Goal: Transaction & Acquisition: Purchase product/service

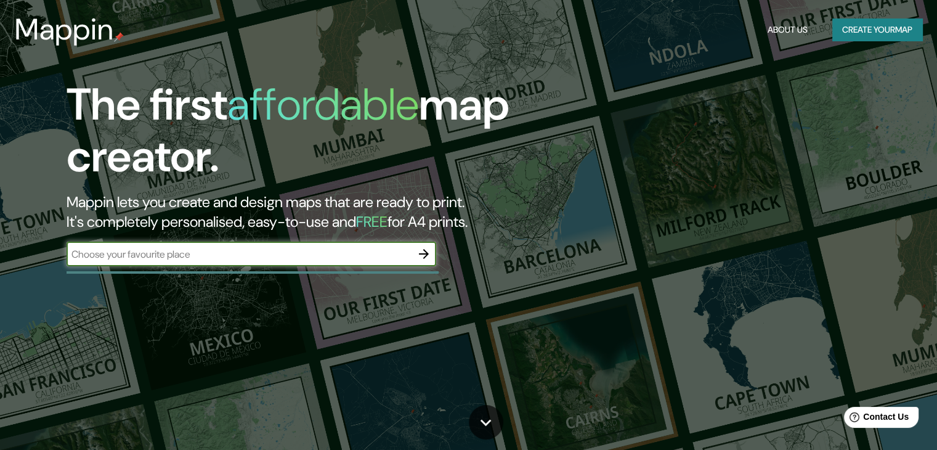
click at [424, 252] on icon "button" at bounding box center [423, 253] width 15 height 15
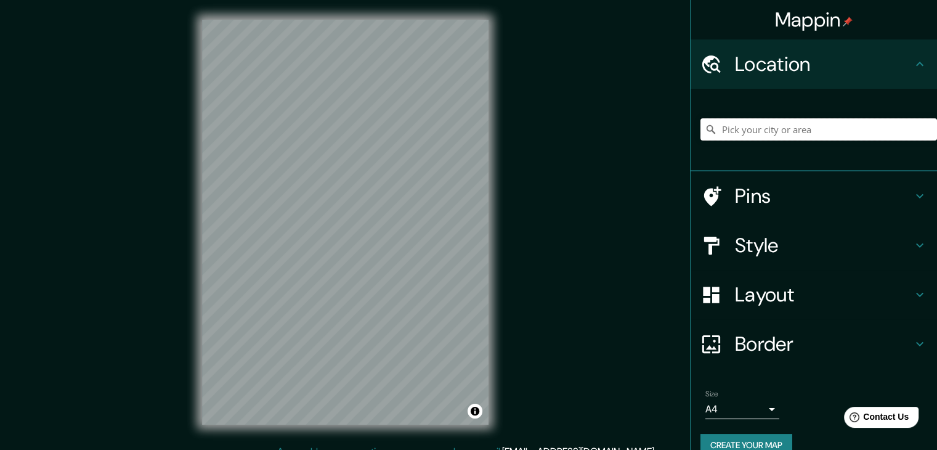
click at [712, 131] on input "Pick your city or area" at bounding box center [818, 129] width 237 height 22
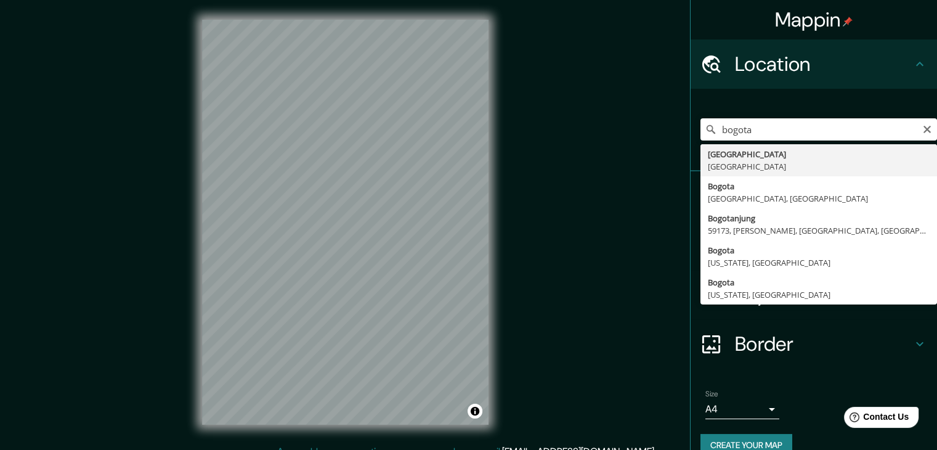
type input "[GEOGRAPHIC_DATA], [GEOGRAPHIC_DATA]"
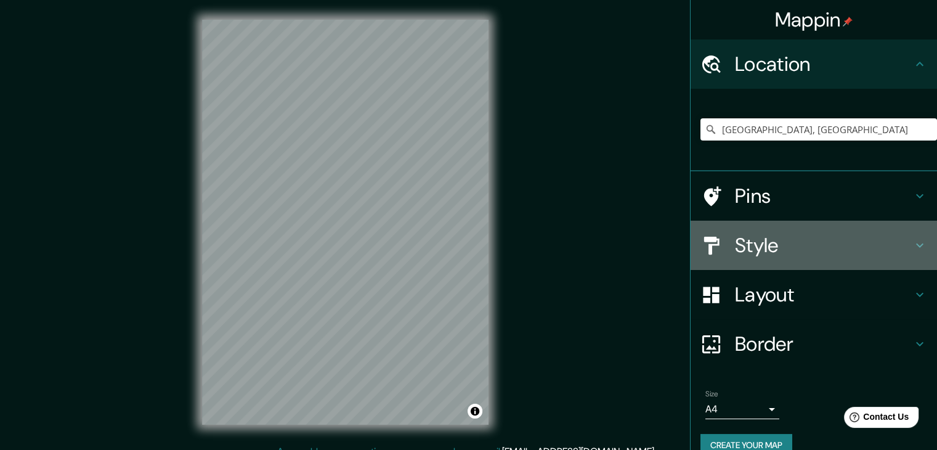
click at [791, 241] on h4 "Style" at bounding box center [823, 245] width 177 height 25
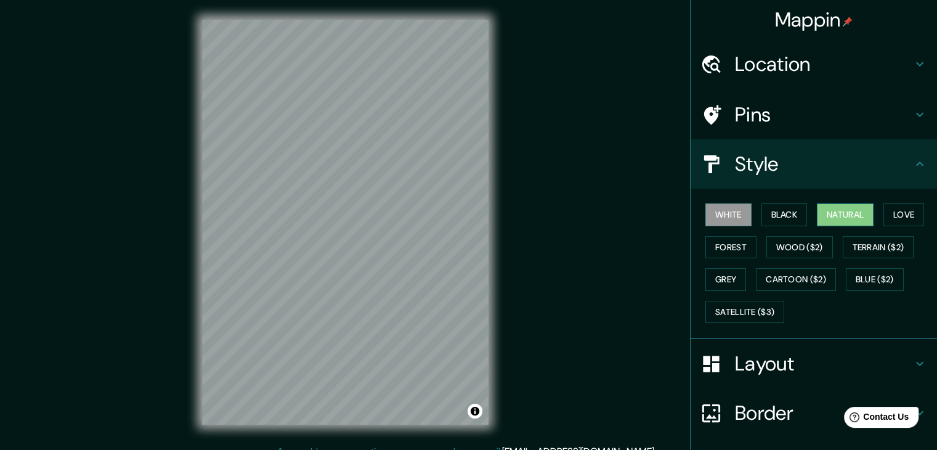
click at [828, 216] on button "Natural" at bounding box center [845, 214] width 57 height 23
click at [562, 267] on div "Mappin Location [GEOGRAPHIC_DATA], [GEOGRAPHIC_DATA] Pins Style White Black Nat…" at bounding box center [468, 232] width 937 height 464
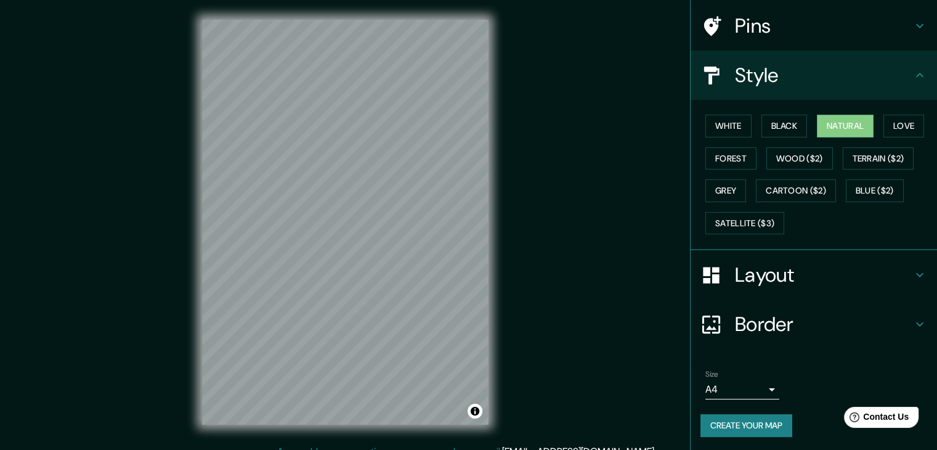
click at [750, 429] on button "Create your map" at bounding box center [746, 425] width 92 height 23
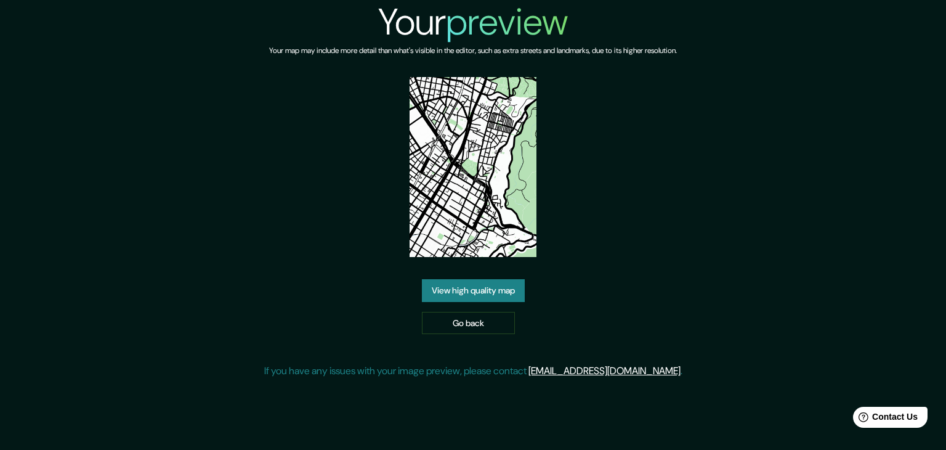
click at [488, 290] on link "View high quality map" at bounding box center [473, 290] width 103 height 23
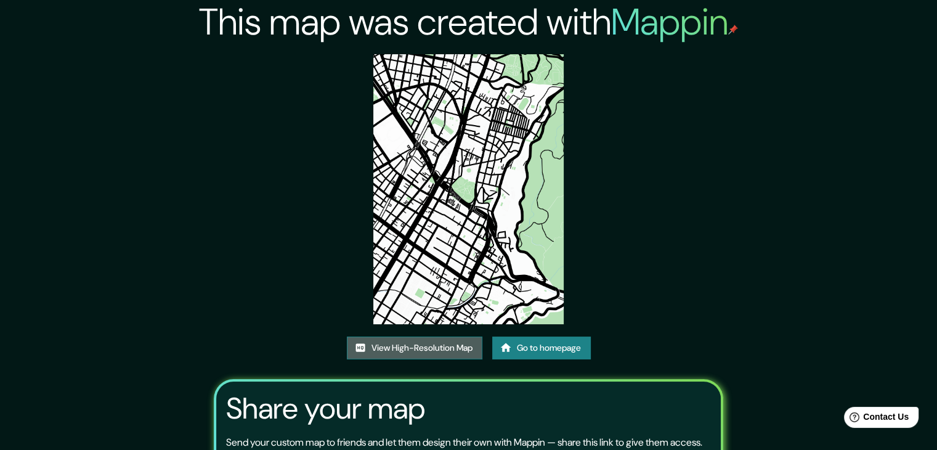
click at [436, 348] on link "View High-Resolution Map" at bounding box center [414, 347] width 135 height 23
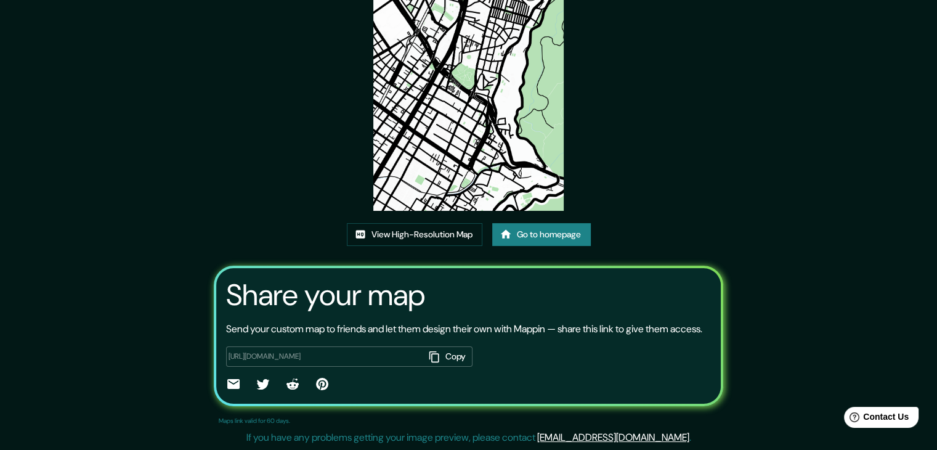
scroll to position [128, 0]
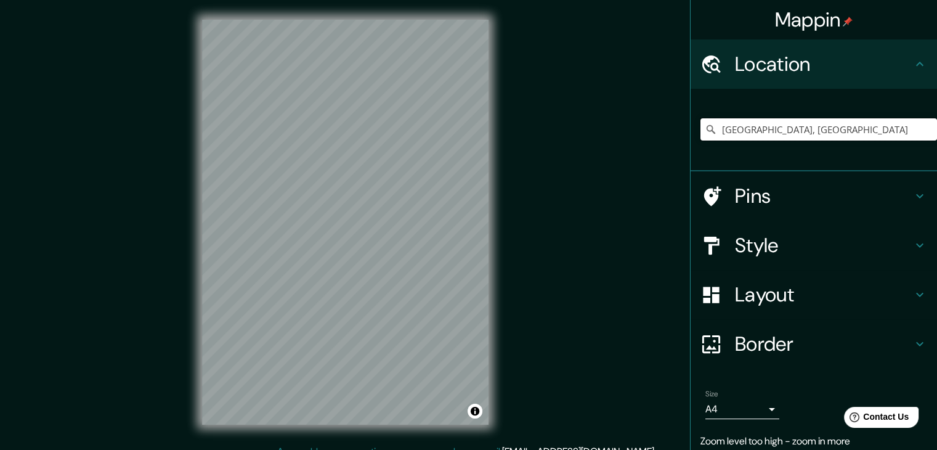
click at [808, 122] on input "Bogotá, Colombia" at bounding box center [818, 129] width 237 height 22
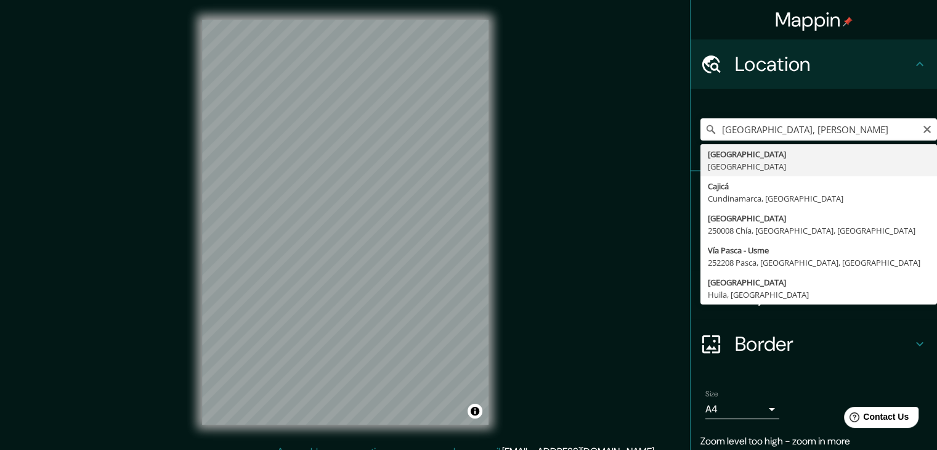
type input "Bogotá, Colombia"
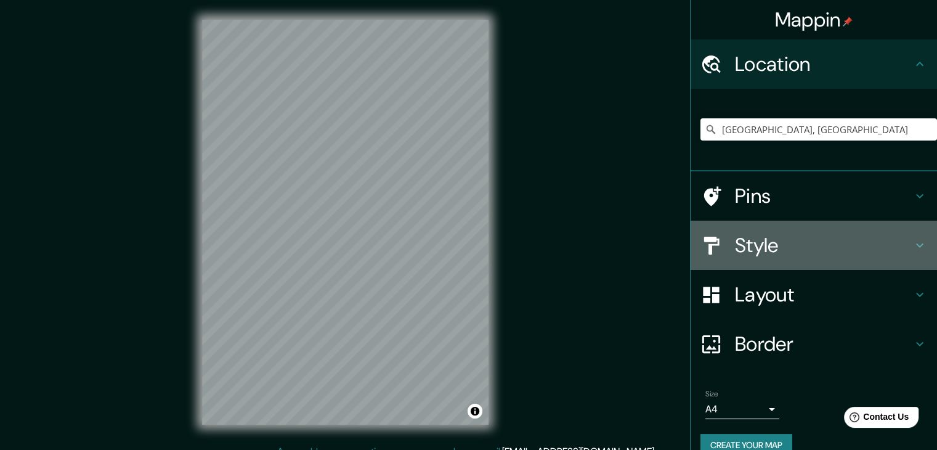
click at [912, 252] on div "Style" at bounding box center [813, 244] width 246 height 49
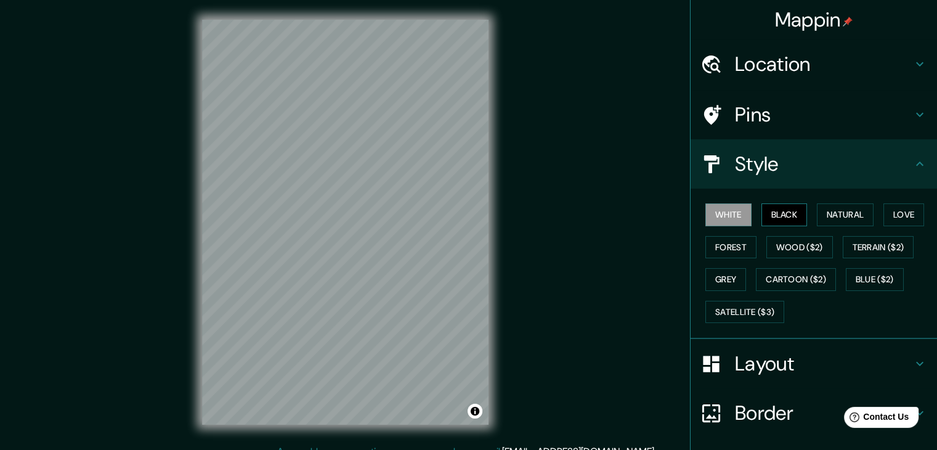
click at [774, 217] on button "Black" at bounding box center [784, 214] width 46 height 23
click at [724, 217] on button "White" at bounding box center [728, 214] width 46 height 23
click at [831, 210] on button "Natural" at bounding box center [845, 214] width 57 height 23
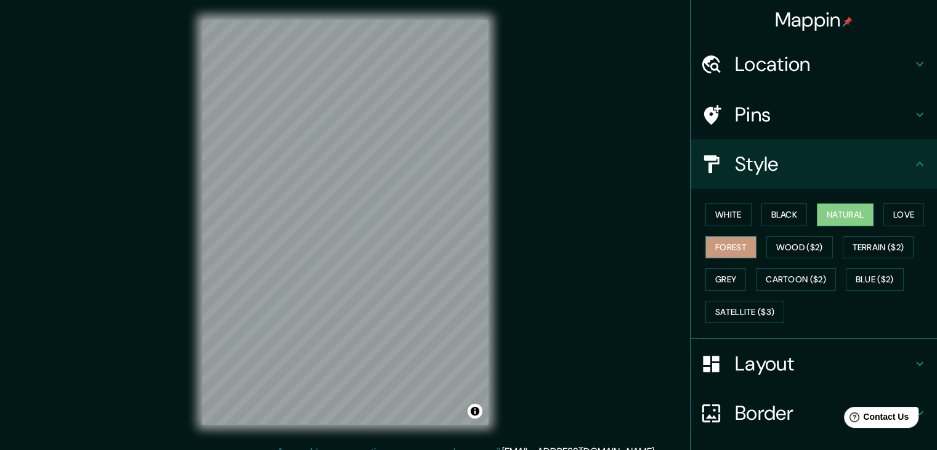
click at [721, 253] on button "Forest" at bounding box center [730, 247] width 51 height 23
click at [722, 218] on button "White" at bounding box center [728, 214] width 46 height 23
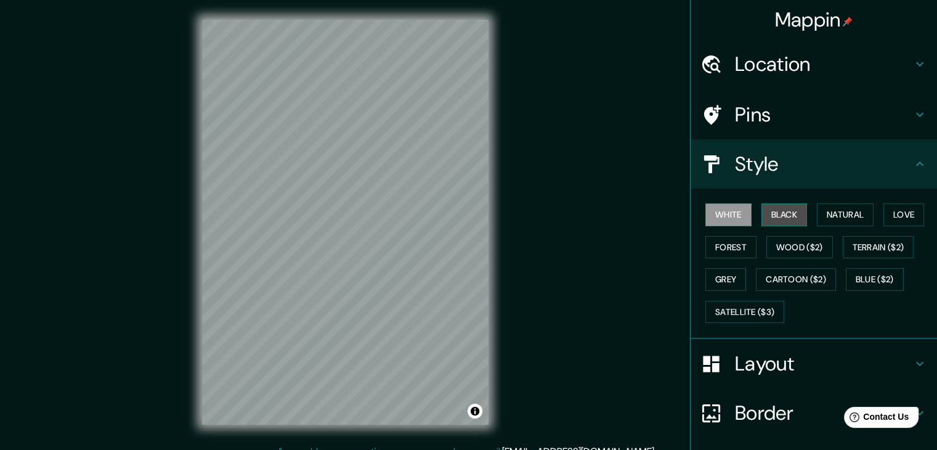
click at [771, 206] on button "Black" at bounding box center [784, 214] width 46 height 23
